Goal: Information Seeking & Learning: Learn about a topic

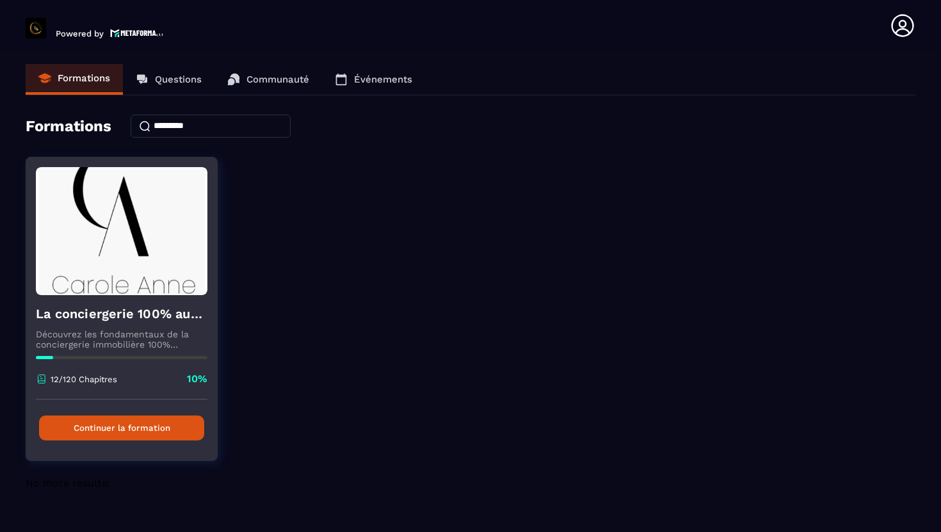
click at [170, 428] on button "Continuer la formation" at bounding box center [121, 427] width 165 height 25
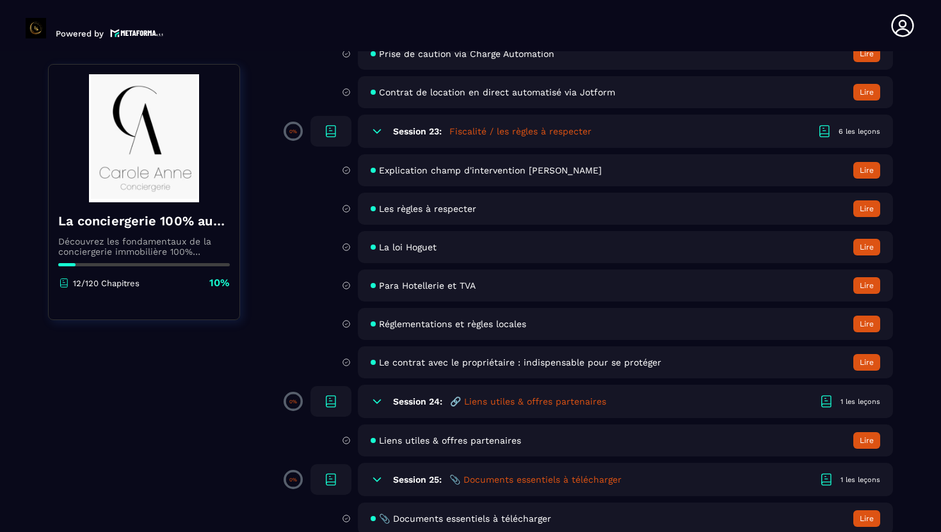
scroll to position [3374, 0]
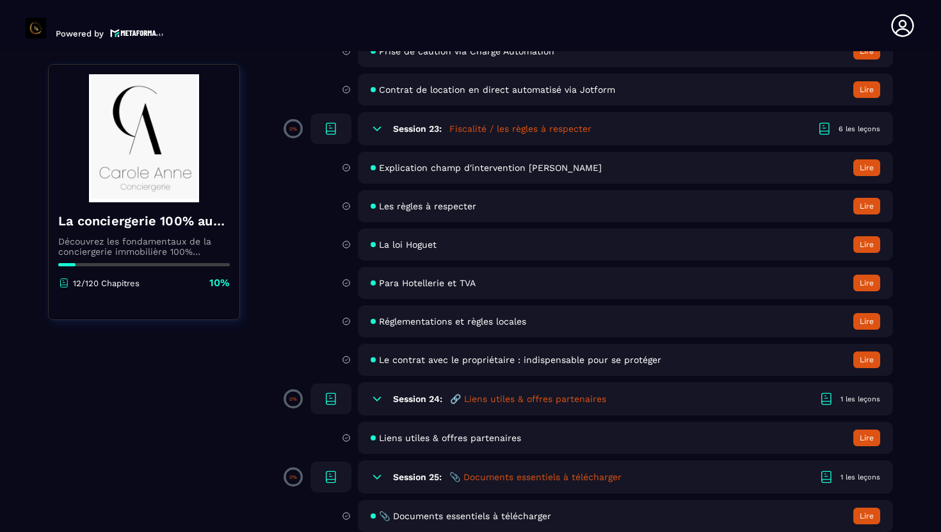
click at [443, 360] on span "Le contrat avec le propriétaire : indispensable pour se protéger" at bounding box center [520, 360] width 282 height 10
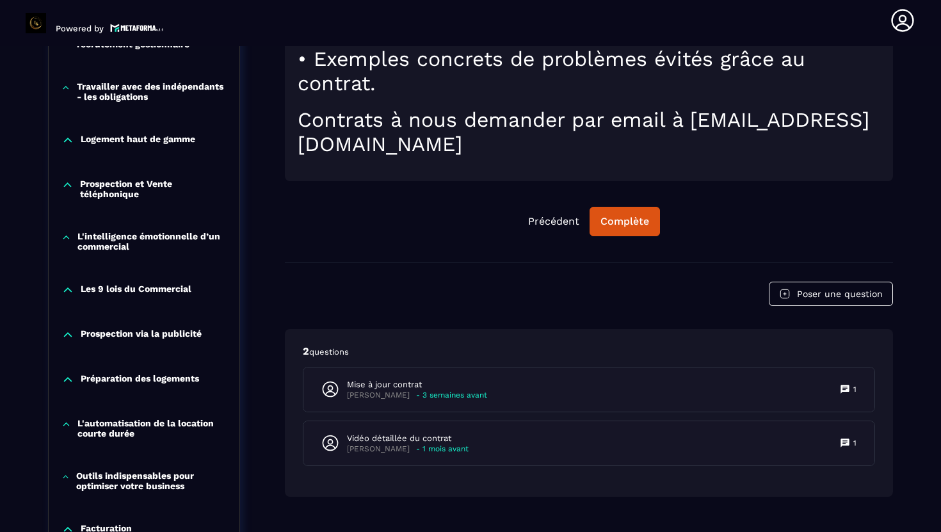
scroll to position [724, 0]
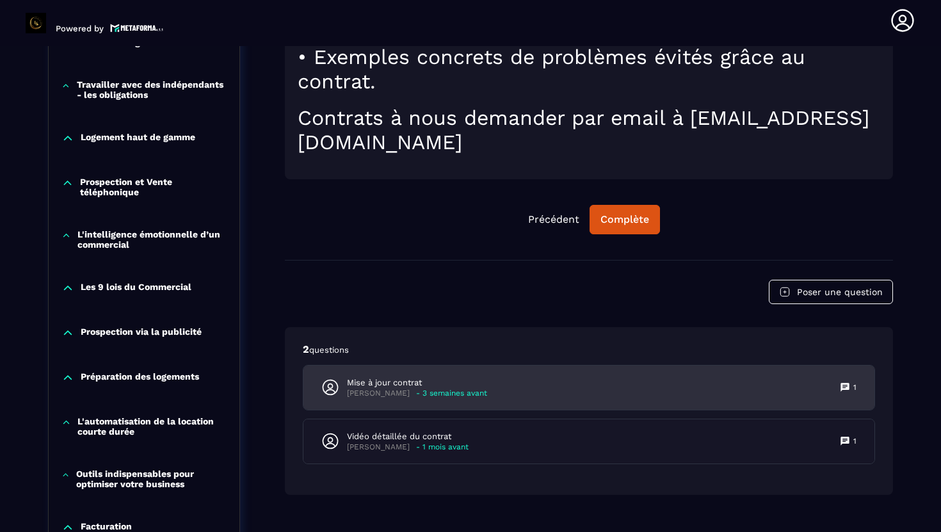
click at [392, 387] on p "Mise à jour contrat" at bounding box center [417, 383] width 140 height 12
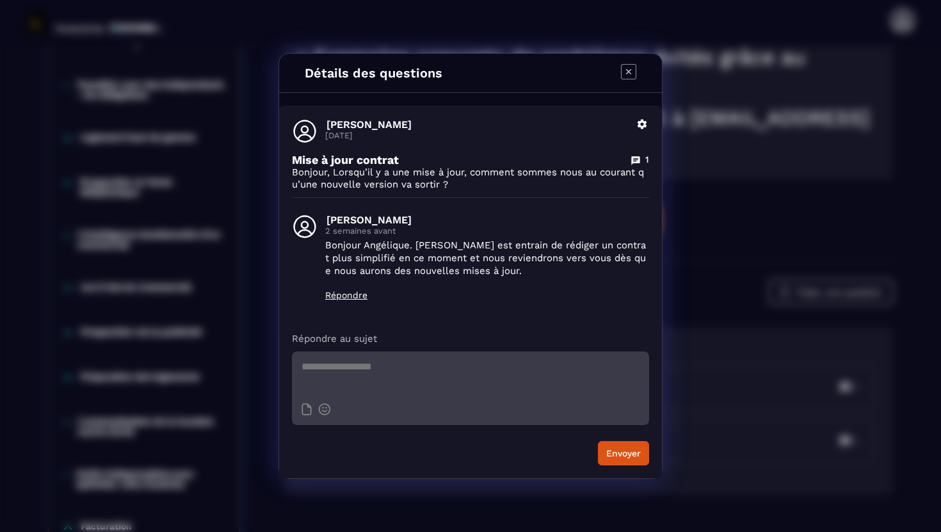
click at [631, 74] on icon "Modal window" at bounding box center [628, 71] width 15 height 15
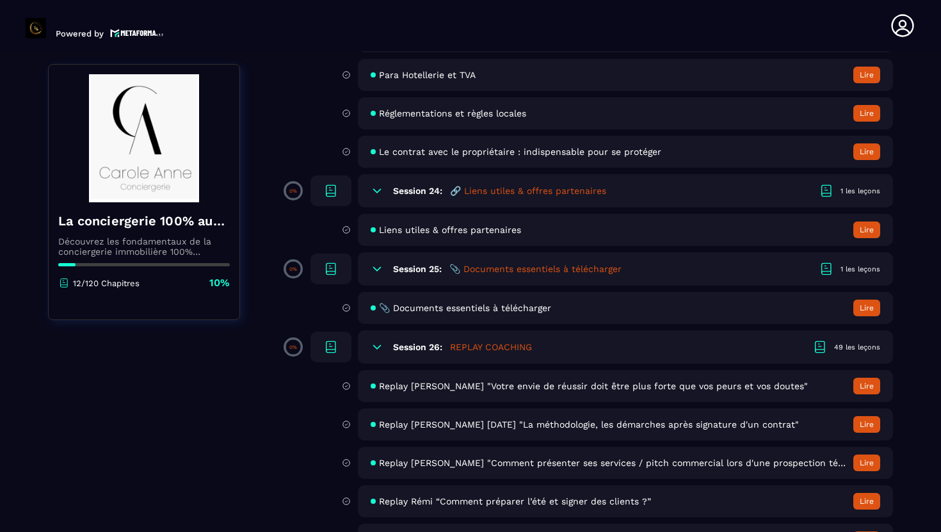
scroll to position [3571, 0]
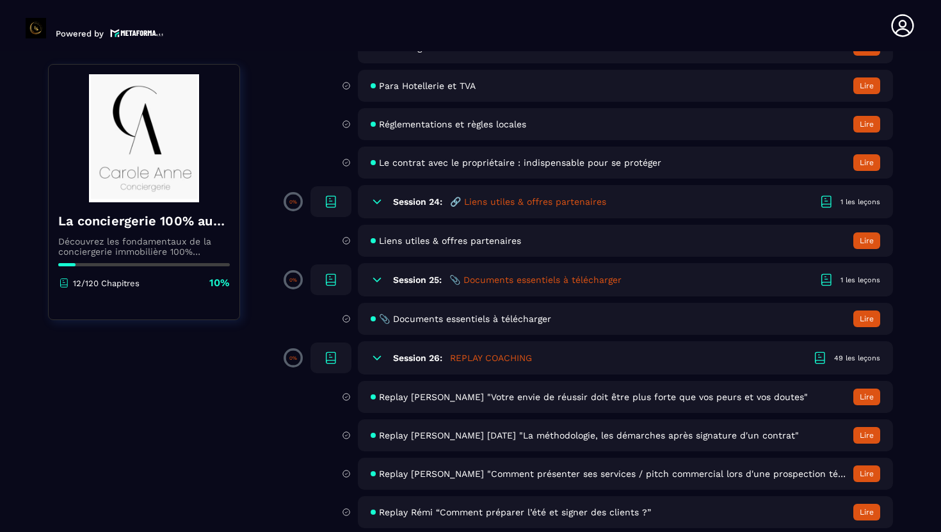
click at [476, 281] on h5 "📎 Documents essentiels à télécharger" at bounding box center [535, 279] width 172 height 13
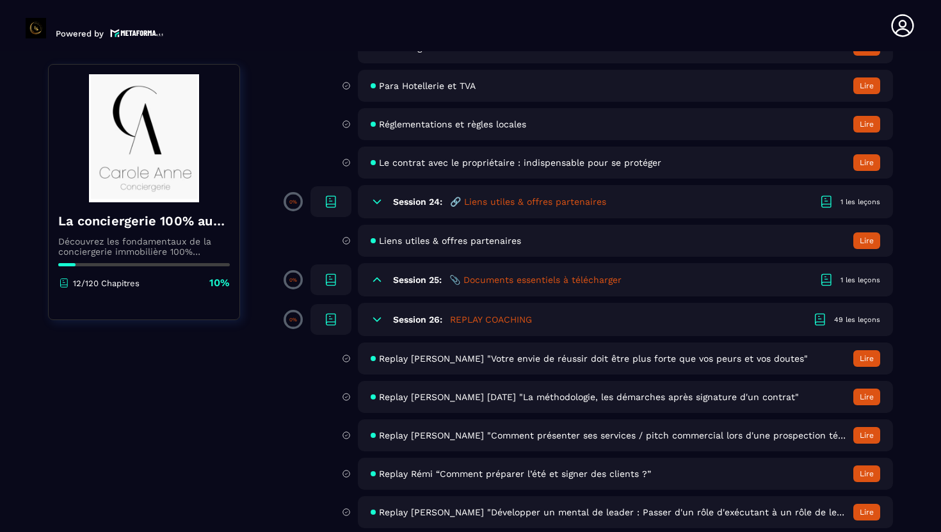
click at [476, 281] on h5 "📎 Documents essentiels à télécharger" at bounding box center [535, 279] width 172 height 13
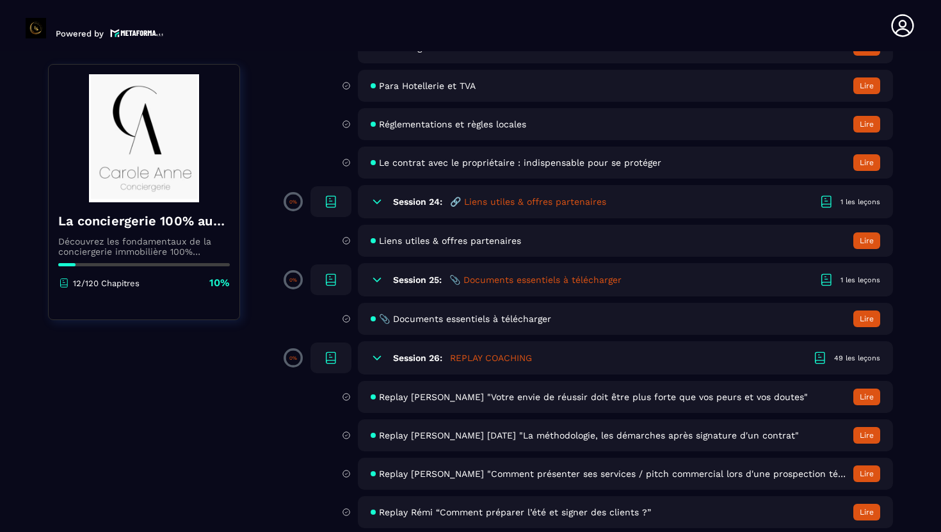
click at [477, 319] on span "📎 Documents essentiels à télécharger" at bounding box center [465, 319] width 172 height 10
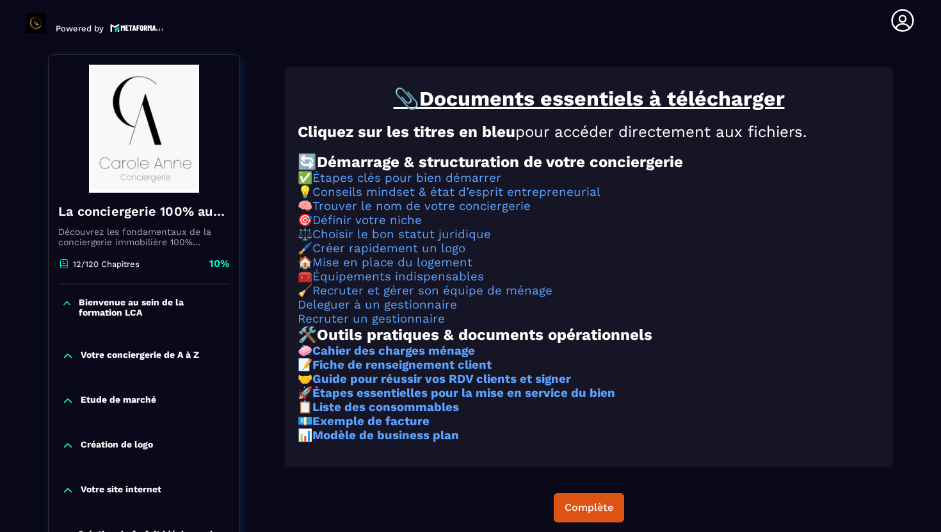
scroll to position [133, 0]
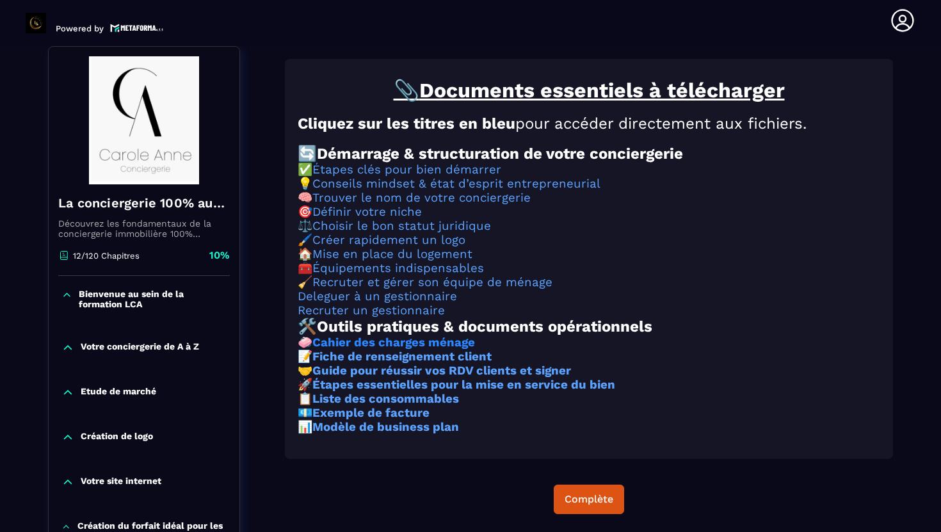
click at [396, 350] on strong "Cahier des charges ménage" at bounding box center [393, 342] width 163 height 14
click at [341, 434] on strong "Modèle de business plan" at bounding box center [385, 427] width 147 height 14
click at [334, 420] on strong "Exemple de facture" at bounding box center [370, 413] width 117 height 14
click at [366, 378] on strong "Guide pour réussir vos RDV clients et signer" at bounding box center [441, 371] width 259 height 14
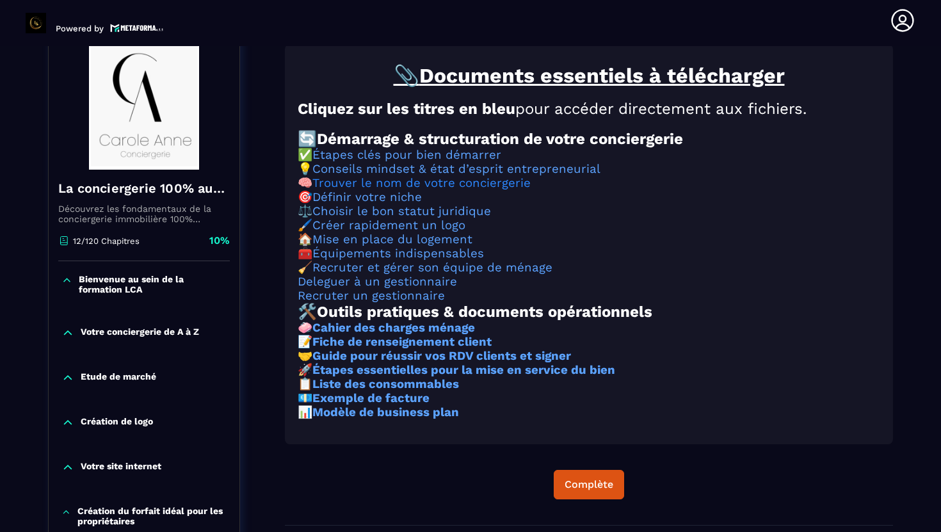
scroll to position [0, 0]
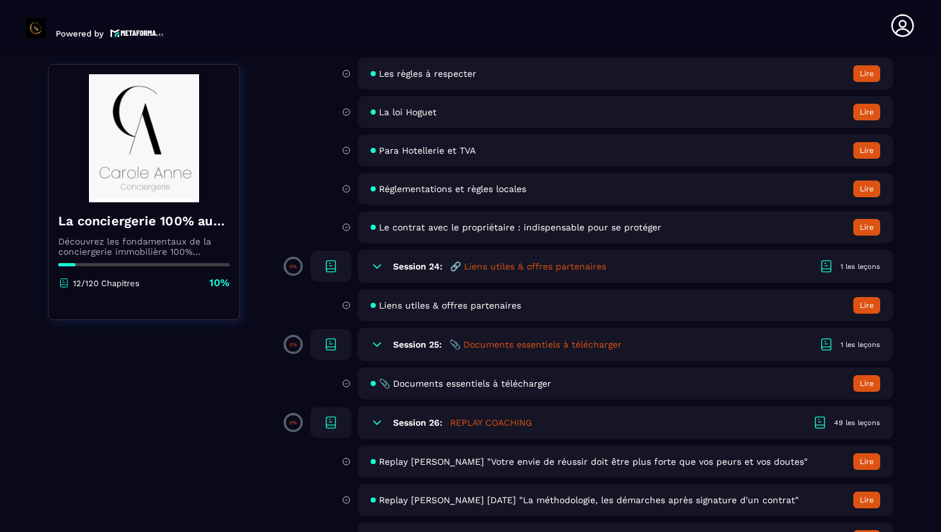
scroll to position [3511, 0]
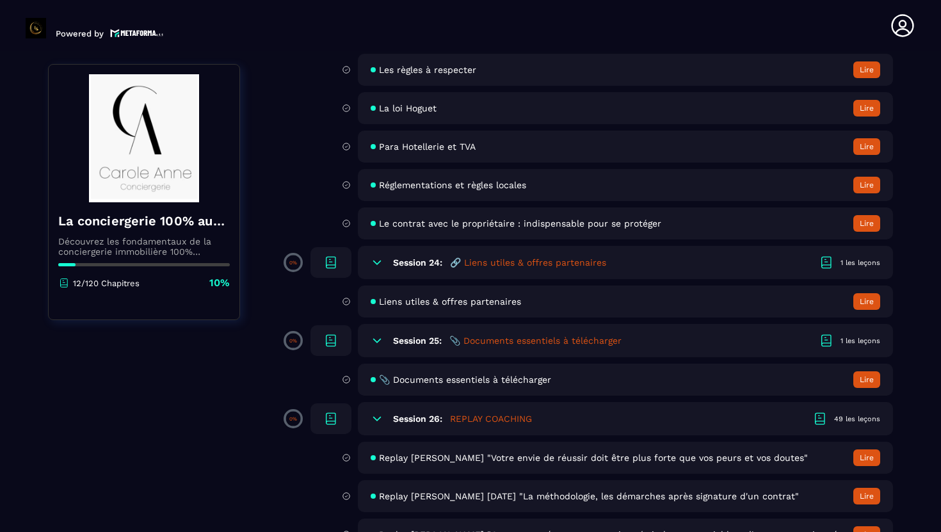
click at [465, 307] on div "Liens utiles & offres partenaires Lire" at bounding box center [625, 302] width 535 height 32
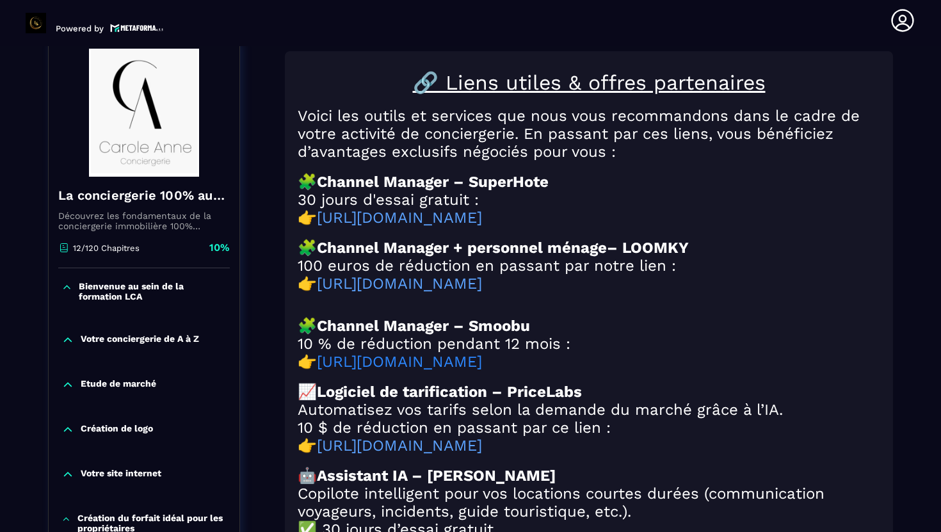
scroll to position [136, 0]
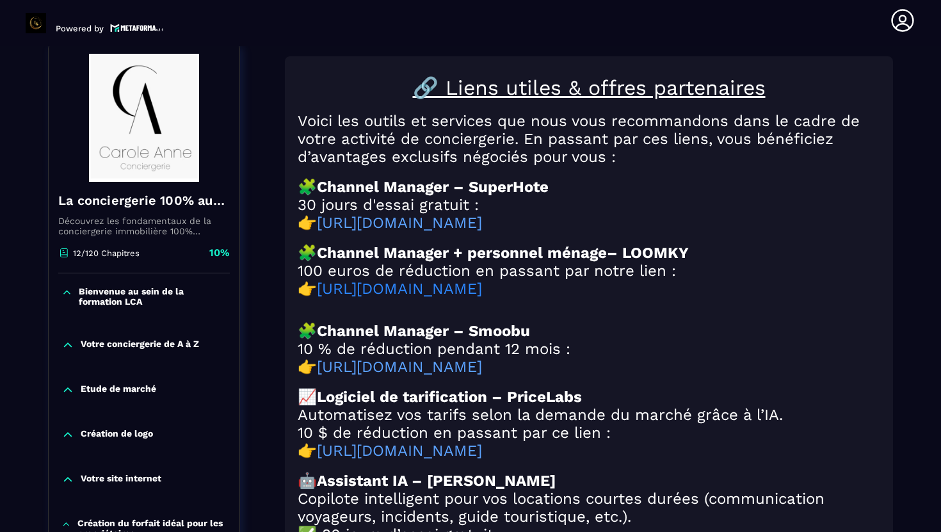
click at [482, 298] on link "[URL][DOMAIN_NAME]" at bounding box center [399, 289] width 165 height 18
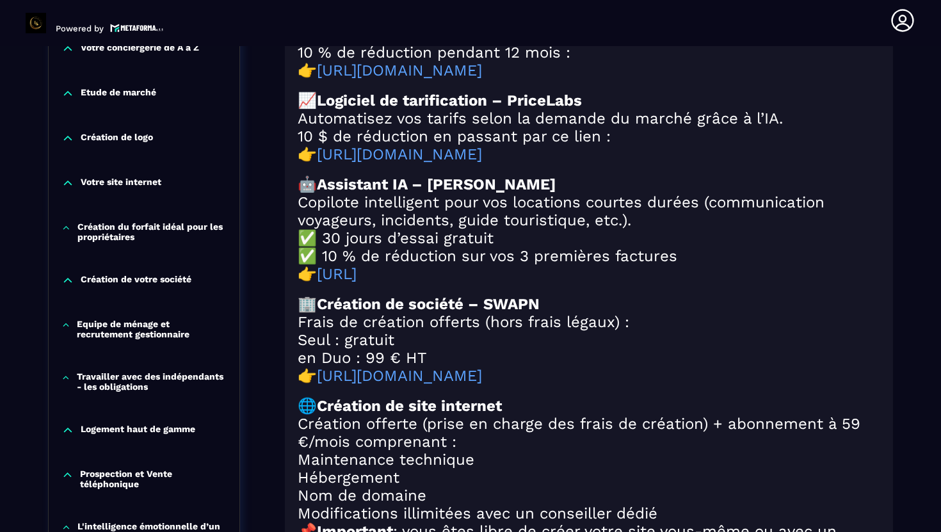
scroll to position [438, 0]
